Goal: Task Accomplishment & Management: Manage account settings

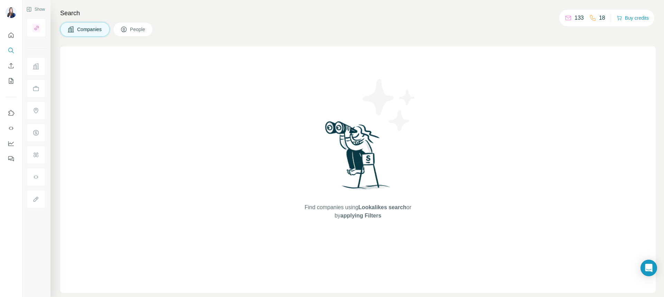
click at [124, 30] on icon at bounding box center [123, 29] width 7 height 7
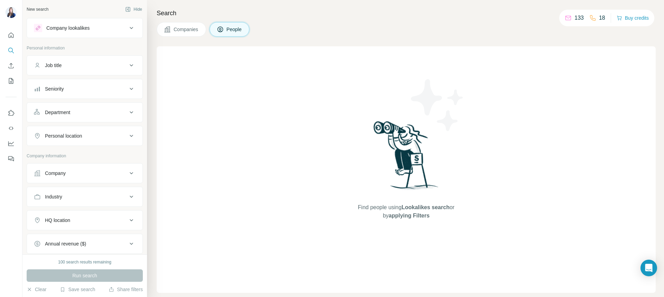
click at [581, 20] on p "133" at bounding box center [579, 18] width 9 height 8
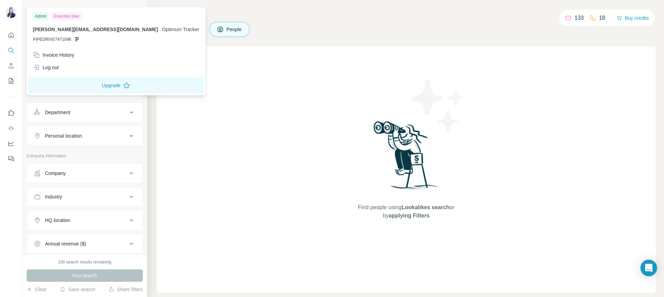
click at [11, 20] on div at bounding box center [12, 13] width 20 height 23
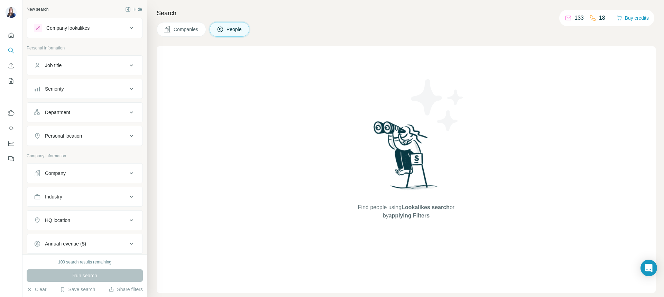
click at [11, 15] on img at bounding box center [11, 12] width 11 height 11
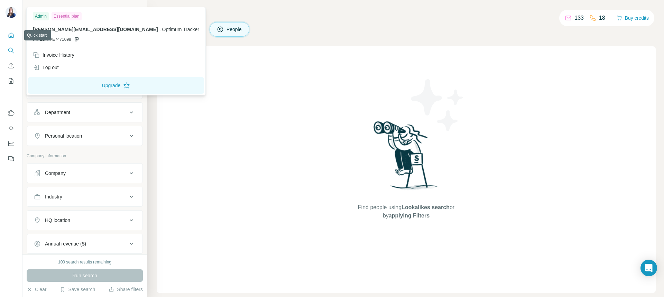
click at [10, 36] on icon "Quick start" at bounding box center [11, 35] width 7 height 7
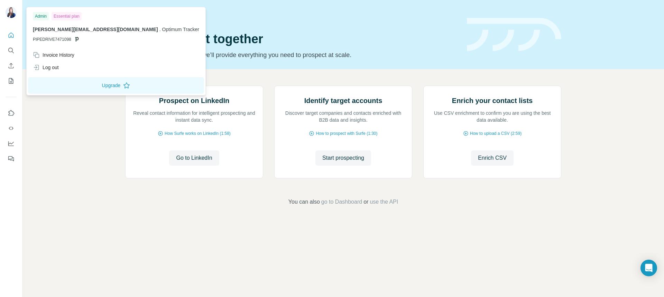
click at [10, 17] on img at bounding box center [11, 12] width 11 height 11
click at [55, 29] on span "[PERSON_NAME][EMAIL_ADDRESS][DOMAIN_NAME]" at bounding box center [95, 30] width 125 height 6
click at [56, 16] on div "Essential plan" at bounding box center [67, 16] width 30 height 8
click at [65, 18] on div "Essential plan" at bounding box center [67, 16] width 30 height 8
click at [15, 13] on img at bounding box center [11, 12] width 11 height 11
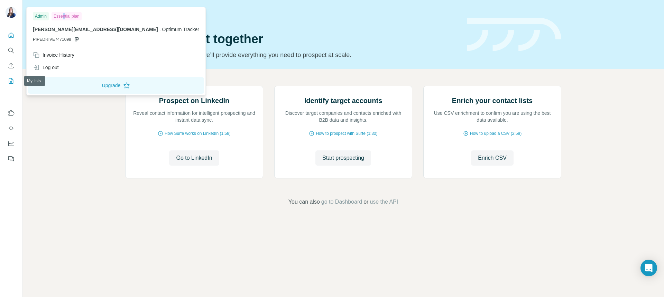
click at [12, 83] on icon "My lists" at bounding box center [11, 81] width 4 height 6
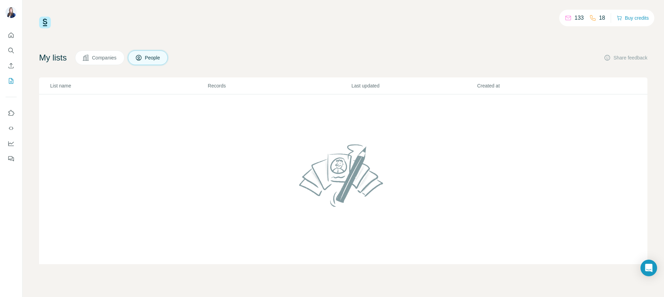
click at [583, 19] on div "133 18" at bounding box center [585, 18] width 40 height 10
click at [640, 15] on button "Buy credits" at bounding box center [633, 18] width 32 height 10
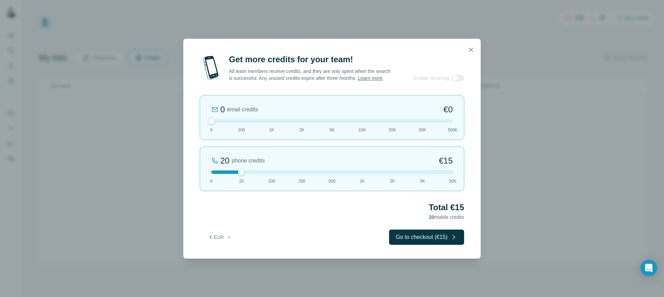
drag, startPoint x: 243, startPoint y: 126, endPoint x: 199, endPoint y: 123, distance: 44.1
click at [199, 123] on div "Get more credits for your team! All team members receive credits, and they are …" at bounding box center [332, 156] width 298 height 205
click at [471, 46] on icon "button" at bounding box center [471, 49] width 7 height 7
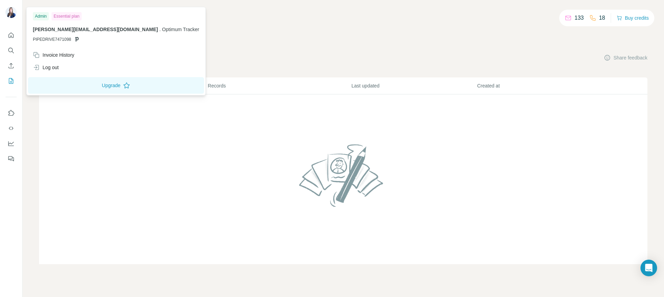
click at [44, 19] on div "Admin" at bounding box center [41, 16] width 16 height 8
click at [44, 16] on div "Admin" at bounding box center [41, 16] width 16 height 8
click at [83, 89] on button "Upgrade" at bounding box center [116, 85] width 176 height 17
